Goal: Information Seeking & Learning: Learn about a topic

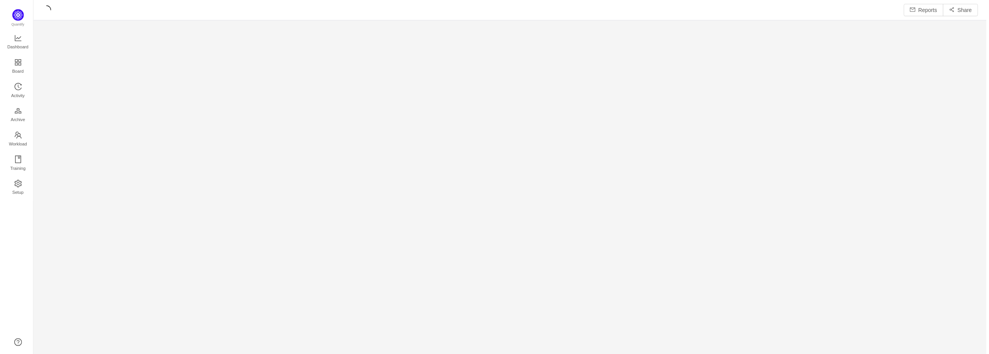
scroll to position [344, 941]
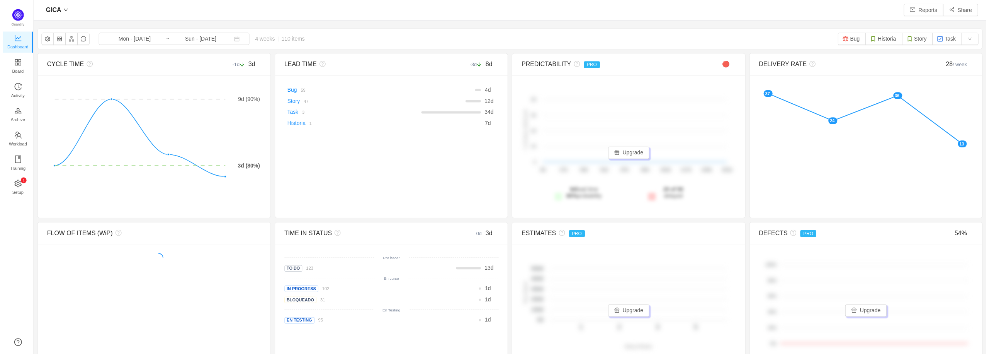
scroll to position [342, 941]
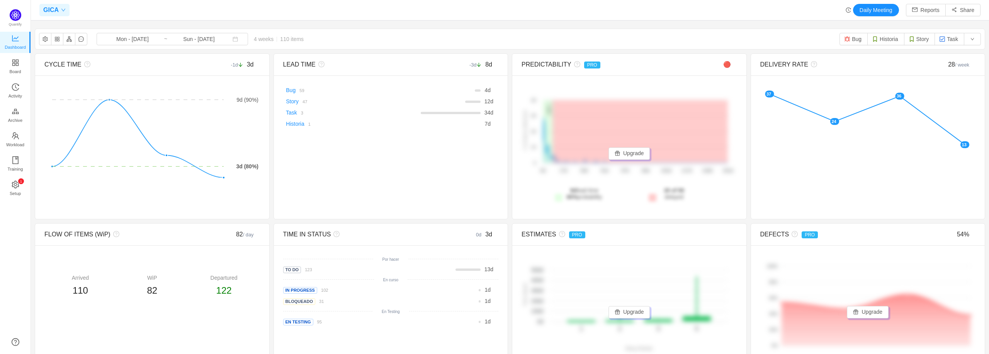
click at [63, 11] on icon "icon: down" at bounding box center [63, 10] width 4 height 3
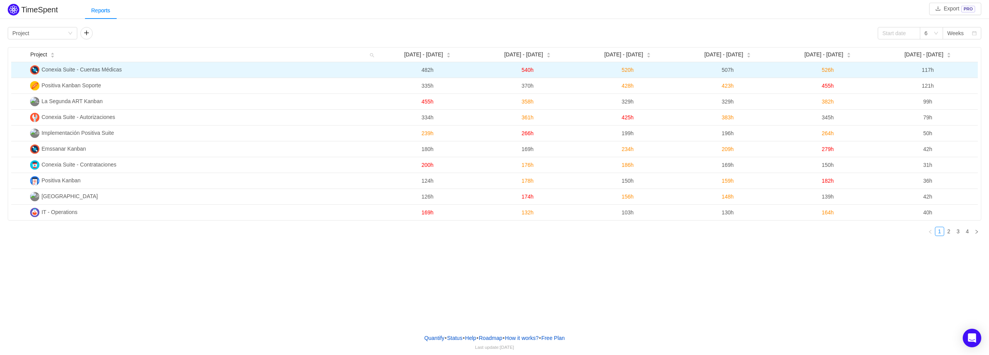
click at [110, 70] on span "Conexia Suite - Cuentas Médicas" at bounding box center [81, 69] width 80 height 6
click at [926, 70] on span "117h" at bounding box center [928, 70] width 12 height 6
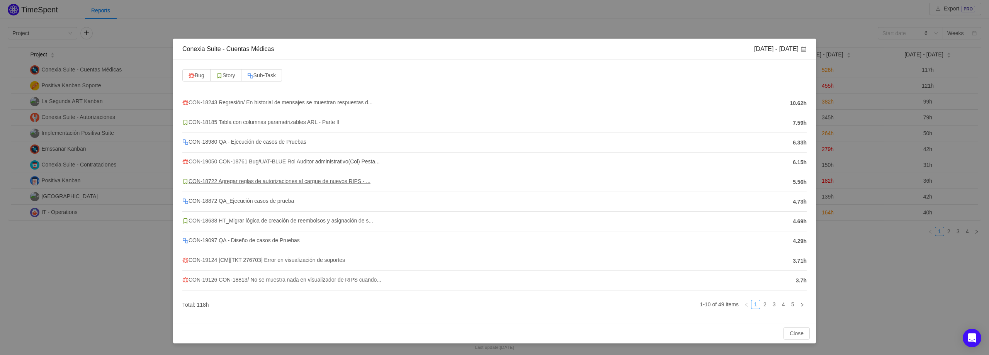
click at [312, 183] on span "CON-18722 Agregar reglas de autorizaciones al cargue de nuevos RIPS - ..." at bounding box center [276, 181] width 188 height 6
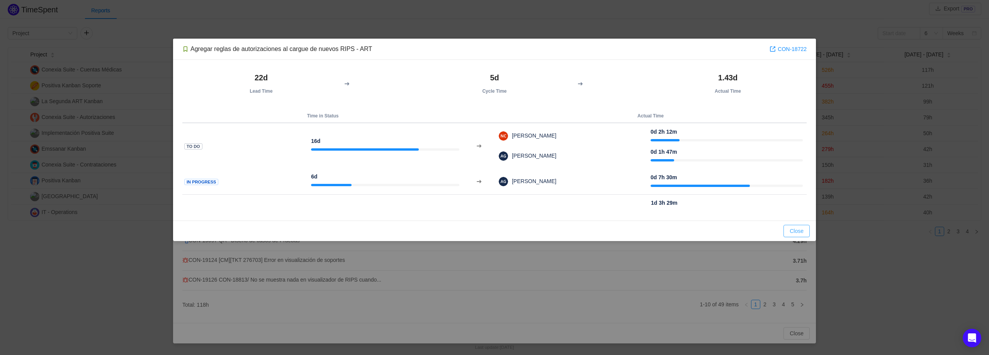
click at [796, 231] on button "Close" at bounding box center [797, 231] width 26 height 12
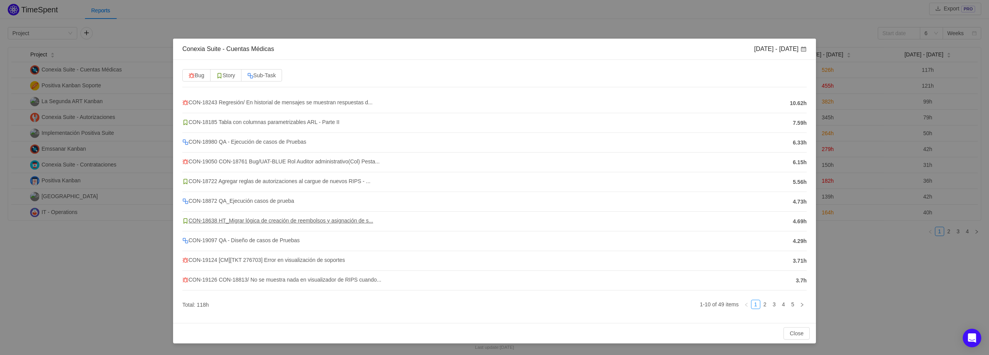
click at [300, 221] on span "CON-18638 HT_Migrar lógica de creación de reembolsos y asignación de s..." at bounding box center [277, 221] width 191 height 6
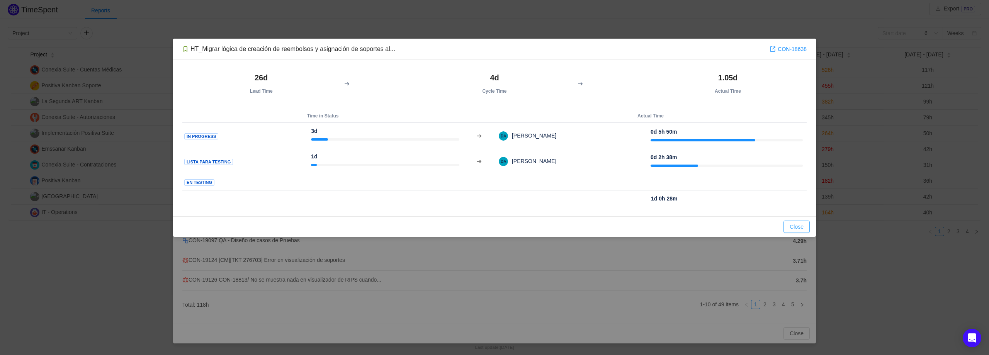
click at [786, 223] on button "Close" at bounding box center [797, 227] width 26 height 12
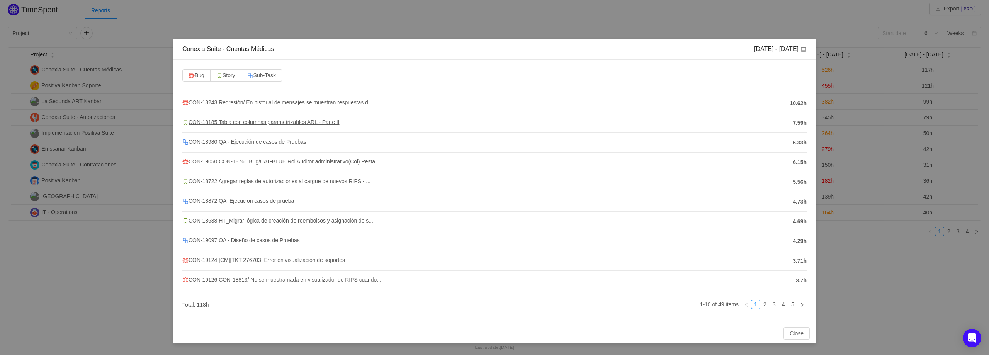
click at [299, 123] on span "CON-18185 Tabla con columnas parametrizables ARL - Parte II" at bounding box center [260, 122] width 157 height 6
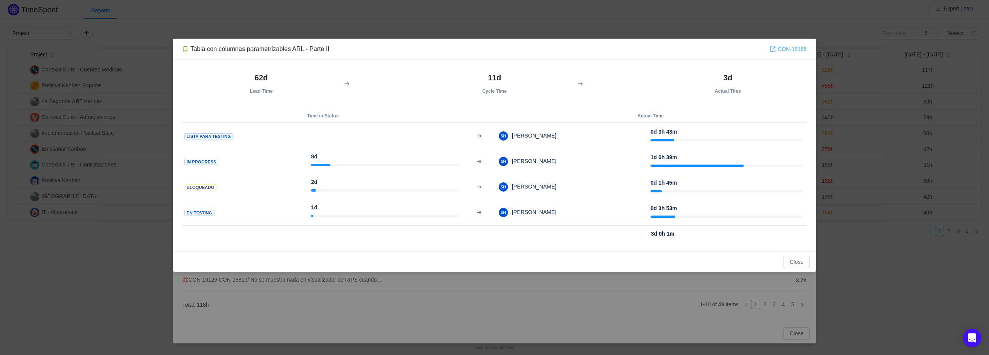
click at [804, 51] on link "CON-18185" at bounding box center [788, 49] width 37 height 9
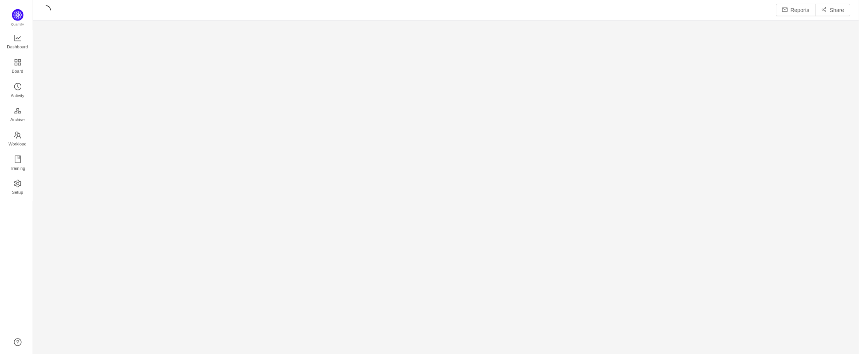
scroll to position [344, 812]
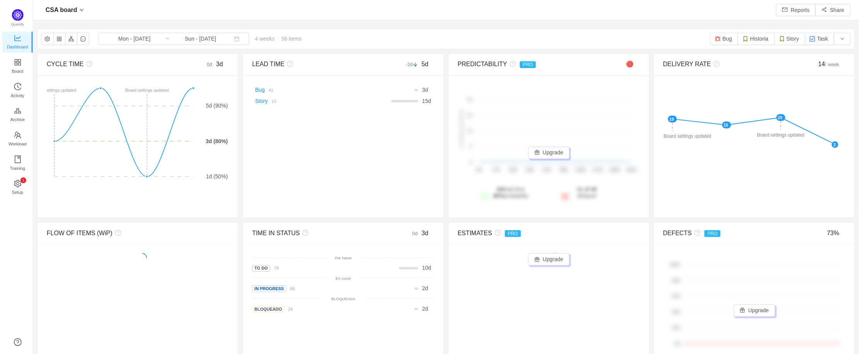
scroll to position [342, 812]
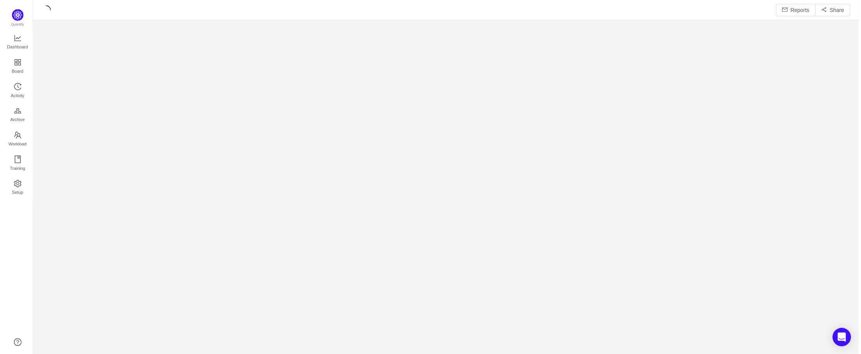
scroll to position [344, 812]
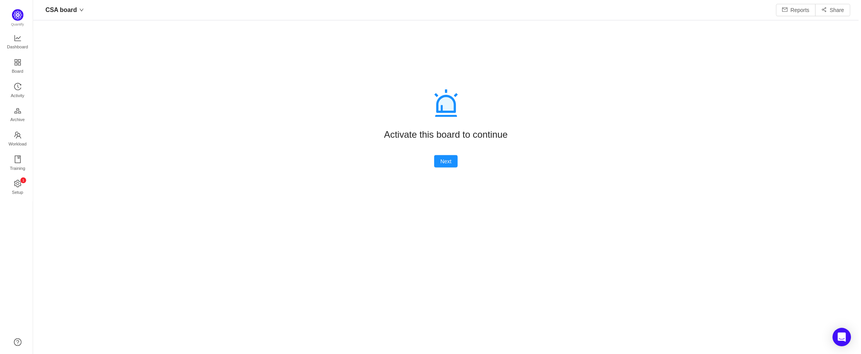
scroll to position [342, 812]
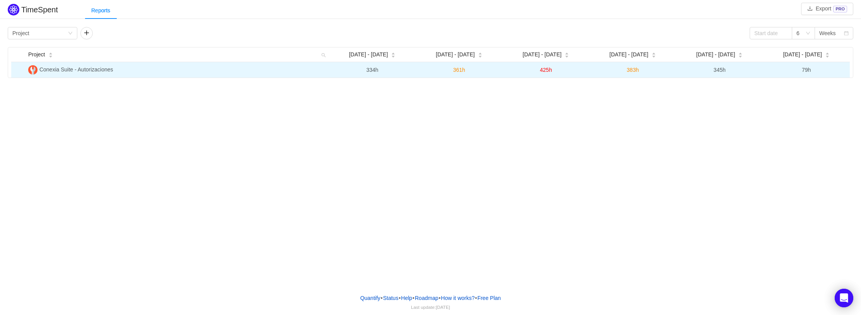
click at [805, 71] on span "79h" at bounding box center [806, 70] width 9 height 6
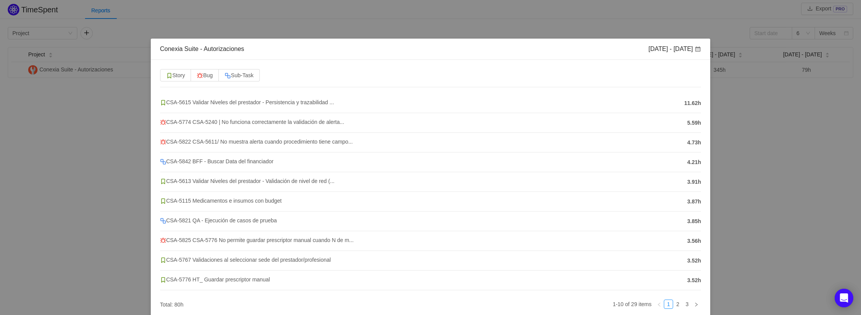
click at [746, 128] on div "Conexia Suite - Autorizaciones Sep 22 - 28 Story Bug Sub-Task CSA-5615 Validar …" at bounding box center [430, 157] width 861 height 315
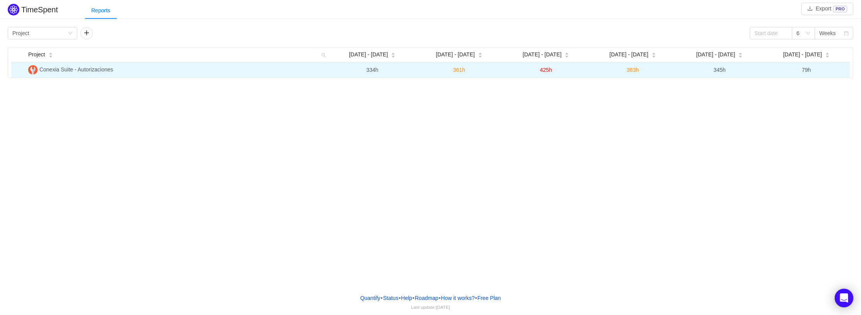
click at [720, 75] on td "345h" at bounding box center [719, 69] width 87 height 15
click at [723, 68] on span "345h" at bounding box center [719, 70] width 12 height 6
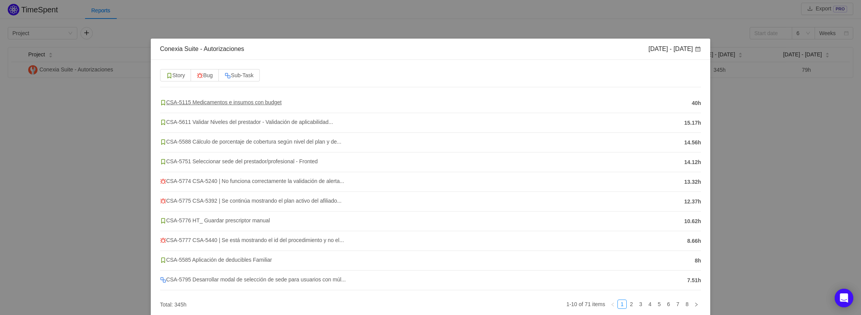
click at [253, 102] on span "CSA-5115 Medicamentos e insumos con budget" at bounding box center [221, 102] width 122 height 6
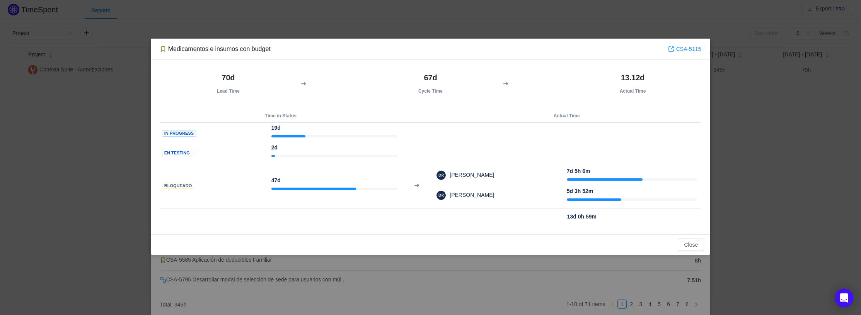
click at [764, 111] on div "Medicamentos e insumos con budget CSA-5115 70d Lead Time 67d Cycle Time 13.12d …" at bounding box center [430, 157] width 861 height 315
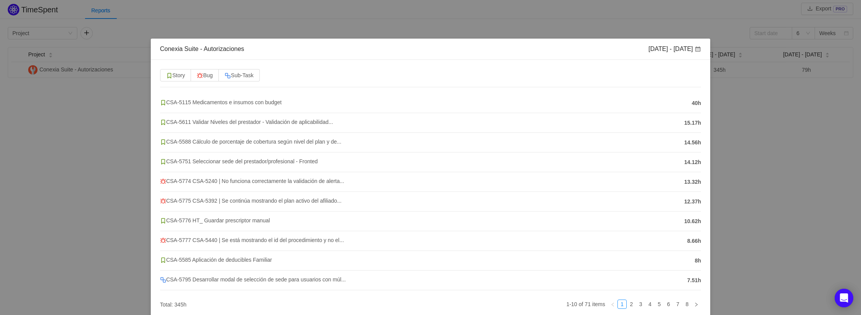
click at [380, 15] on div "Conexia Suite - Autorizaciones Sep 15 - 21 Story Bug Sub-Task CSA-5115 Medicame…" at bounding box center [430, 157] width 861 height 315
